Goal: Task Accomplishment & Management: Manage account settings

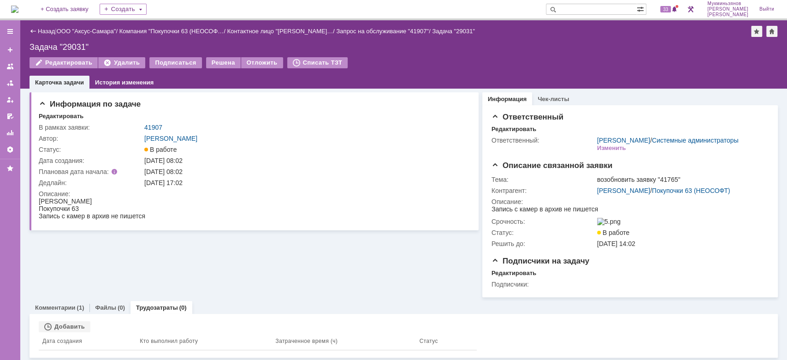
click at [14, 6] on img at bounding box center [14, 9] width 7 height 7
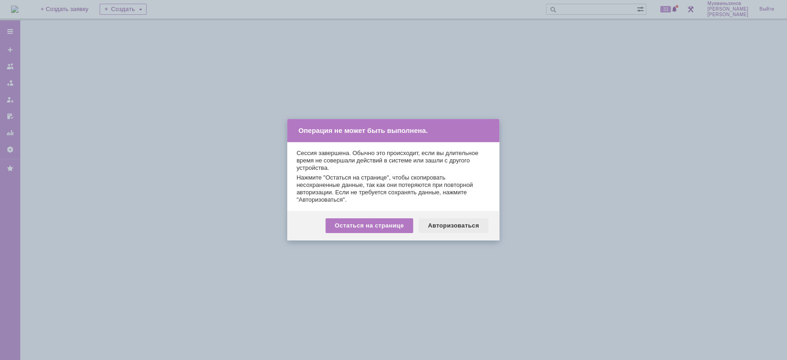
click at [461, 229] on div "Авторизоваться" at bounding box center [454, 225] width 70 height 15
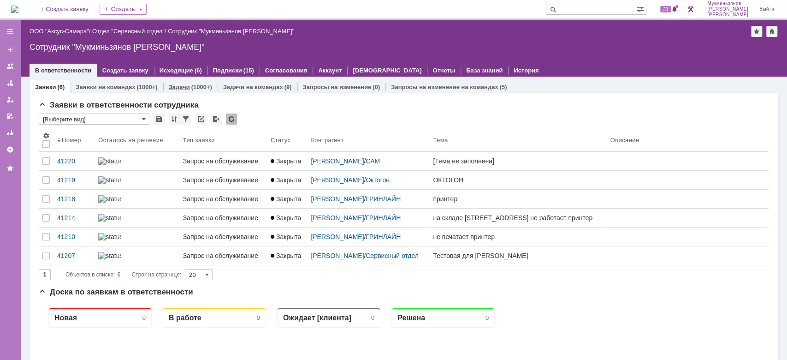
click at [191, 83] on div "(1000+)" at bounding box center [201, 86] width 21 height 7
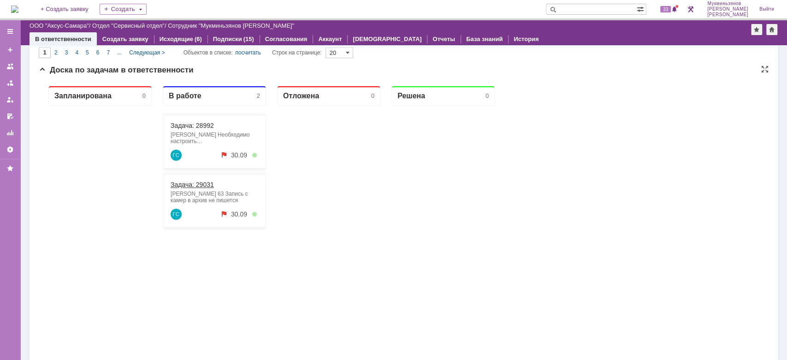
click at [199, 186] on link "Задача: 29031" at bounding box center [192, 184] width 43 height 7
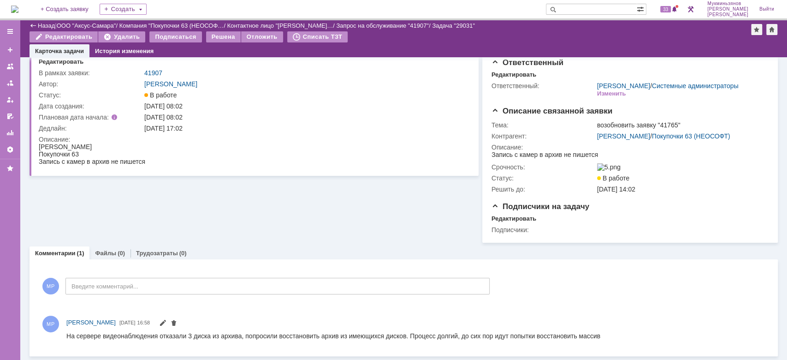
scroll to position [33, 0]
click at [18, 10] on img at bounding box center [14, 9] width 7 height 7
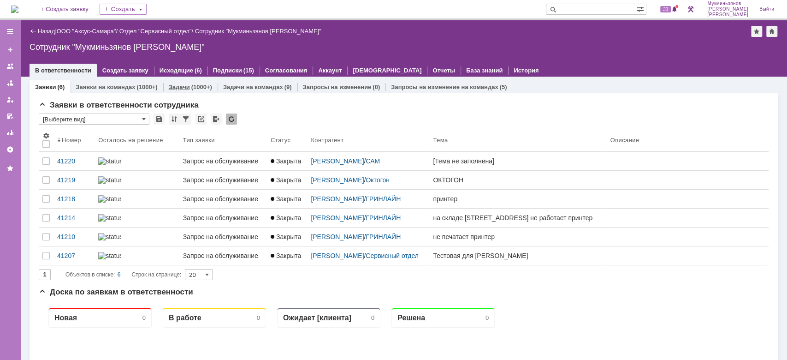
click at [183, 85] on link "Задачи" at bounding box center [179, 86] width 21 height 7
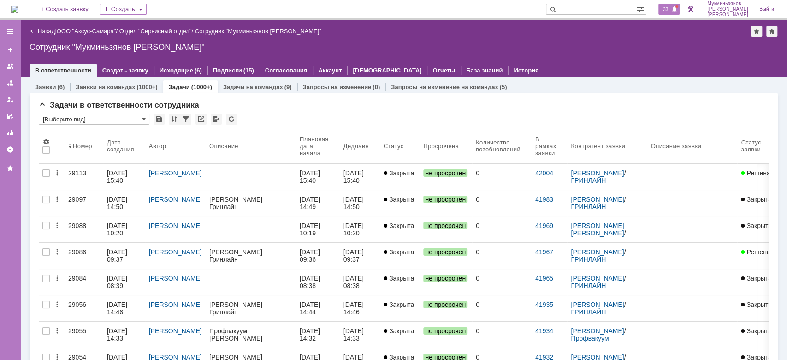
click at [679, 11] on div "33" at bounding box center [668, 9] width 21 height 11
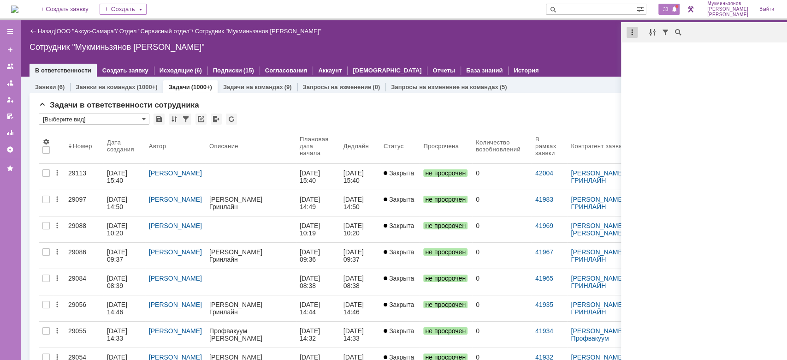
click at [633, 34] on div at bounding box center [631, 32] width 11 height 11
click at [648, 53] on div "Отметить уведомления прочитанными" at bounding box center [696, 56] width 124 height 6
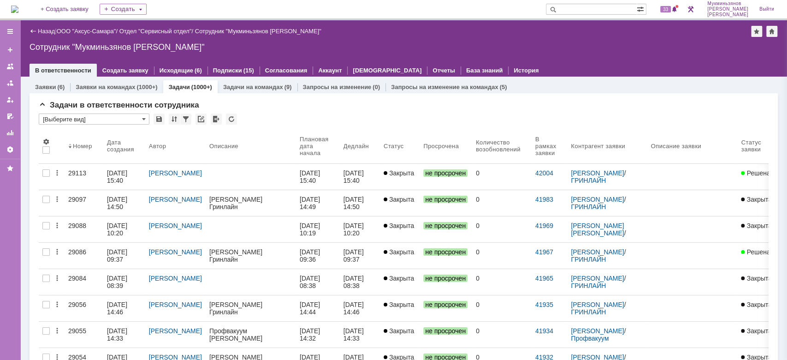
click at [615, 33] on div "Назад | ООО "Аксус-Самара" / Отдел "Сервисный отдел" / Сотрудник "Мукминьзянов …" at bounding box center [403, 31] width 748 height 11
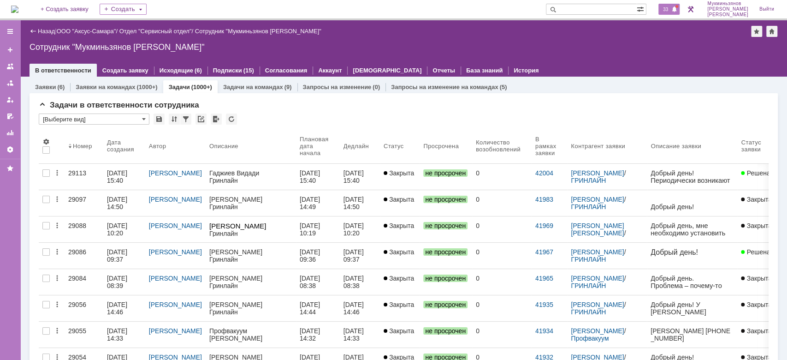
click at [671, 10] on span "33" at bounding box center [665, 9] width 11 height 6
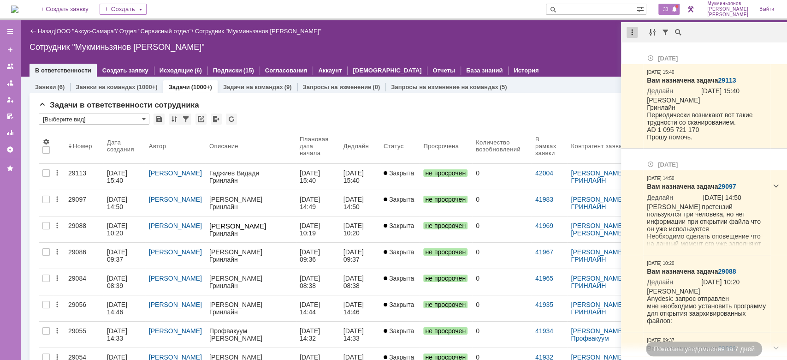
click at [633, 34] on div at bounding box center [631, 32] width 11 height 11
click at [655, 55] on div "Отметить уведомления прочитанными" at bounding box center [696, 56] width 124 height 6
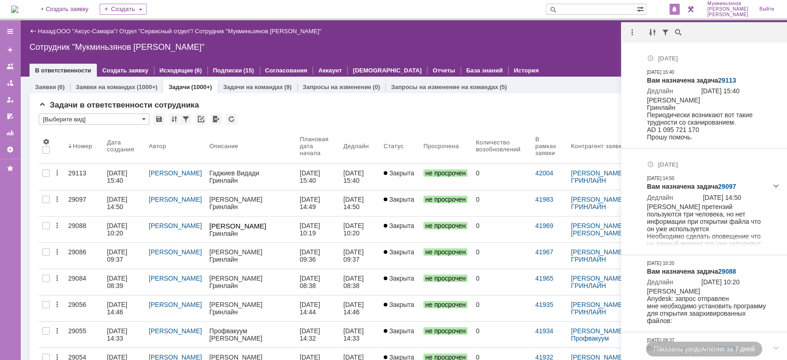
click at [560, 59] on div at bounding box center [403, 60] width 748 height 7
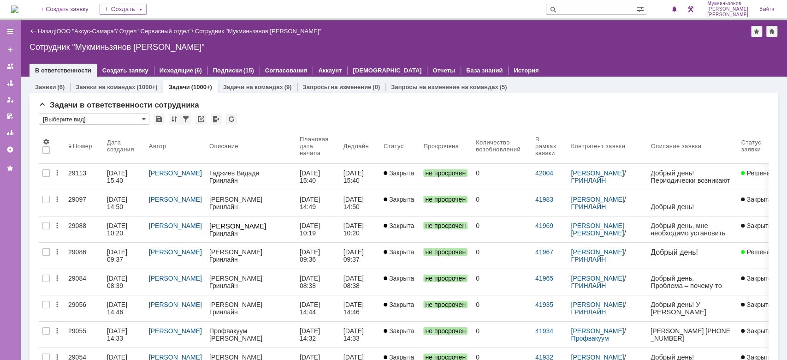
click at [18, 12] on img at bounding box center [14, 9] width 7 height 7
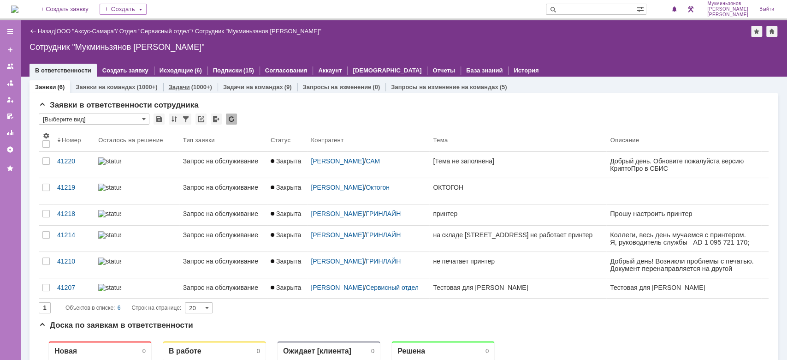
click at [199, 83] on div "(1000+)" at bounding box center [201, 86] width 21 height 7
